Goal: Task Accomplishment & Management: Use online tool/utility

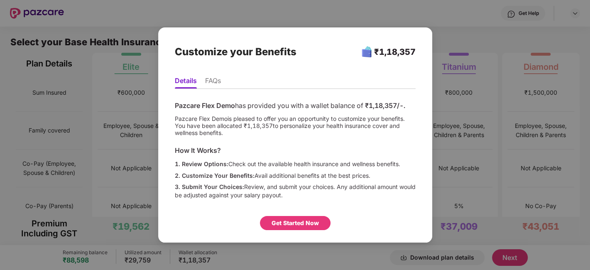
click at [524, 89] on div "Customize your Benefits ₹1,18,357 Details FAQs Pazcare Flex Demo has provided y…" at bounding box center [295, 135] width 590 height 270
click at [288, 219] on div "Get Started Now" at bounding box center [295, 223] width 47 height 9
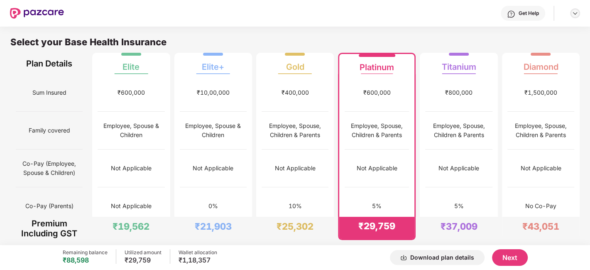
click at [577, 12] on img at bounding box center [575, 13] width 7 height 7
click at [505, 31] on div "Logout" at bounding box center [537, 33] width 108 height 16
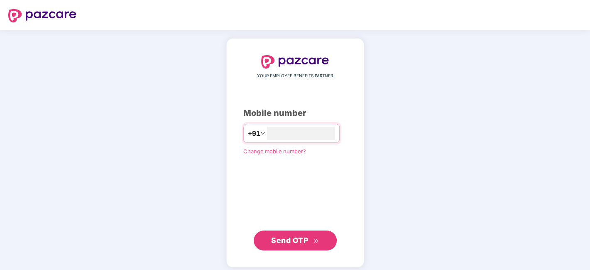
type input "**********"
click at [296, 238] on span "Send OTP" at bounding box center [289, 240] width 37 height 9
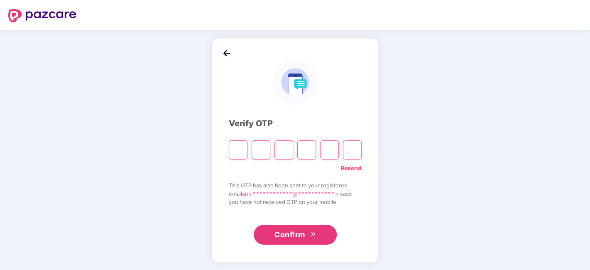
type input "*"
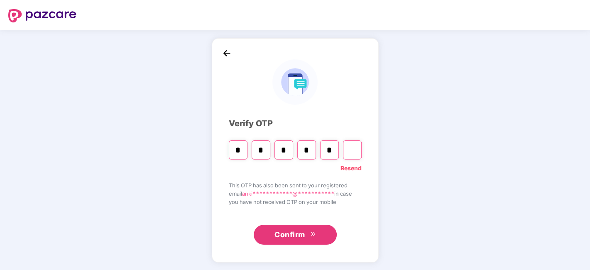
type input "*"
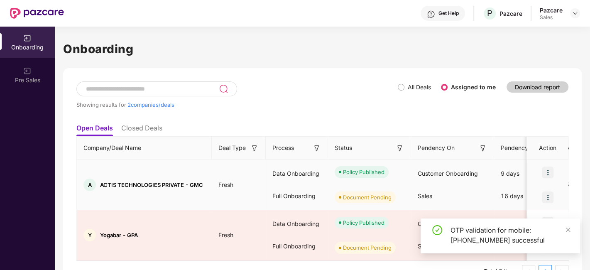
click at [548, 196] on img at bounding box center [548, 198] width 12 height 12
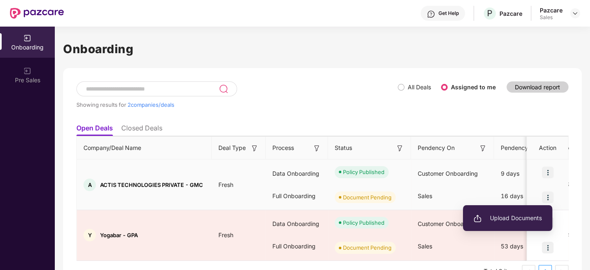
click at [507, 219] on span "Upload Documents" at bounding box center [508, 218] width 69 height 9
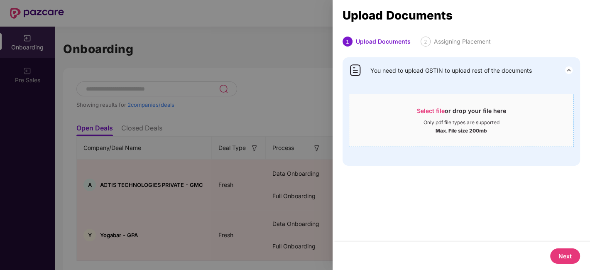
click at [430, 107] on span "Select file" at bounding box center [431, 110] width 28 height 7
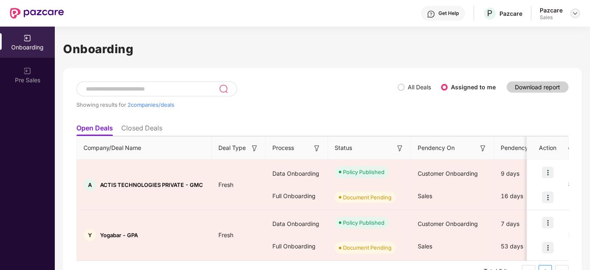
click at [578, 15] on img at bounding box center [575, 13] width 7 height 7
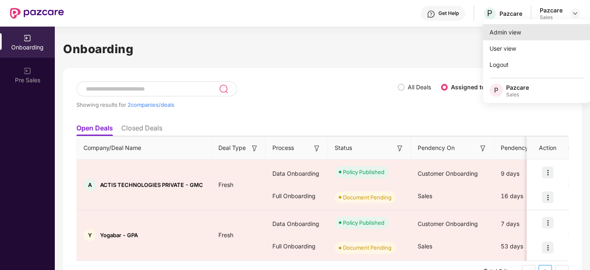
click at [526, 35] on div "Admin view" at bounding box center [537, 32] width 108 height 16
